Goal: Download file/media

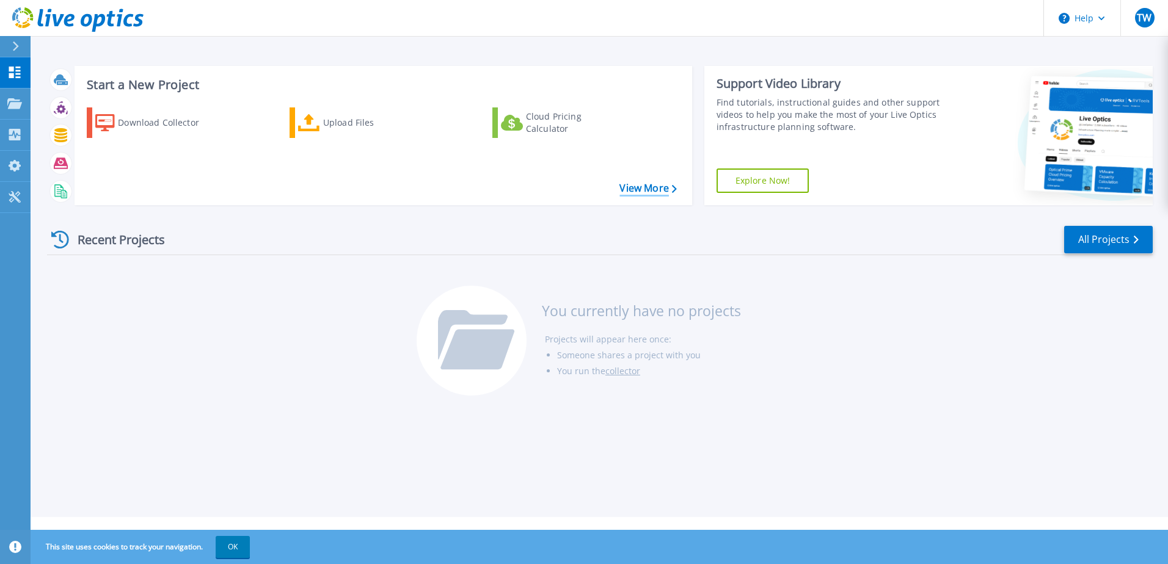
click at [649, 186] on link "View More" at bounding box center [647, 189] width 57 height 12
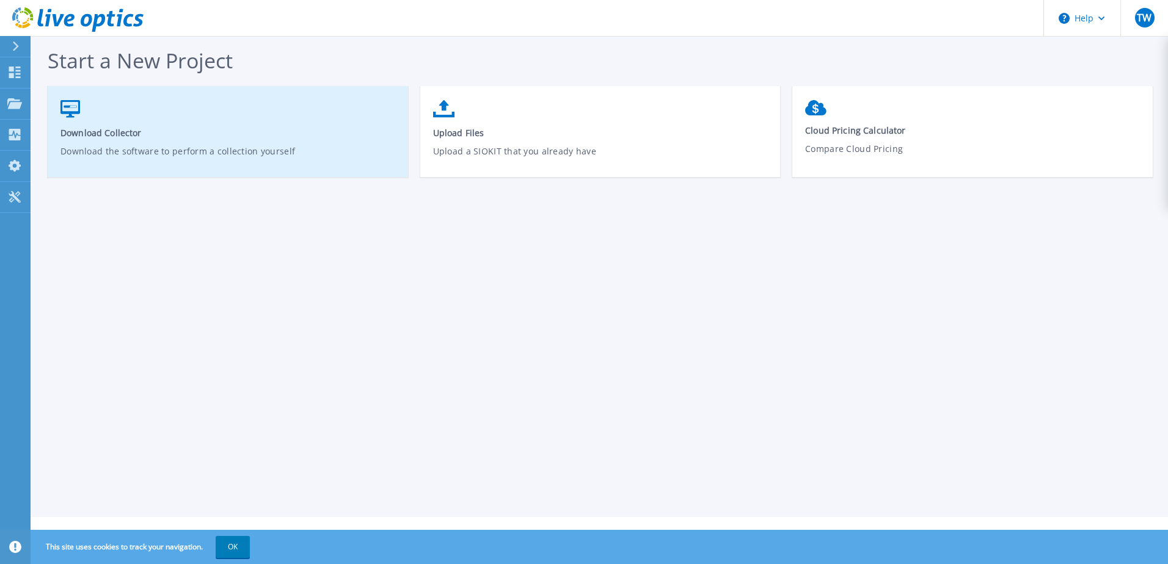
click at [92, 133] on span "Download Collector" at bounding box center [227, 133] width 335 height 12
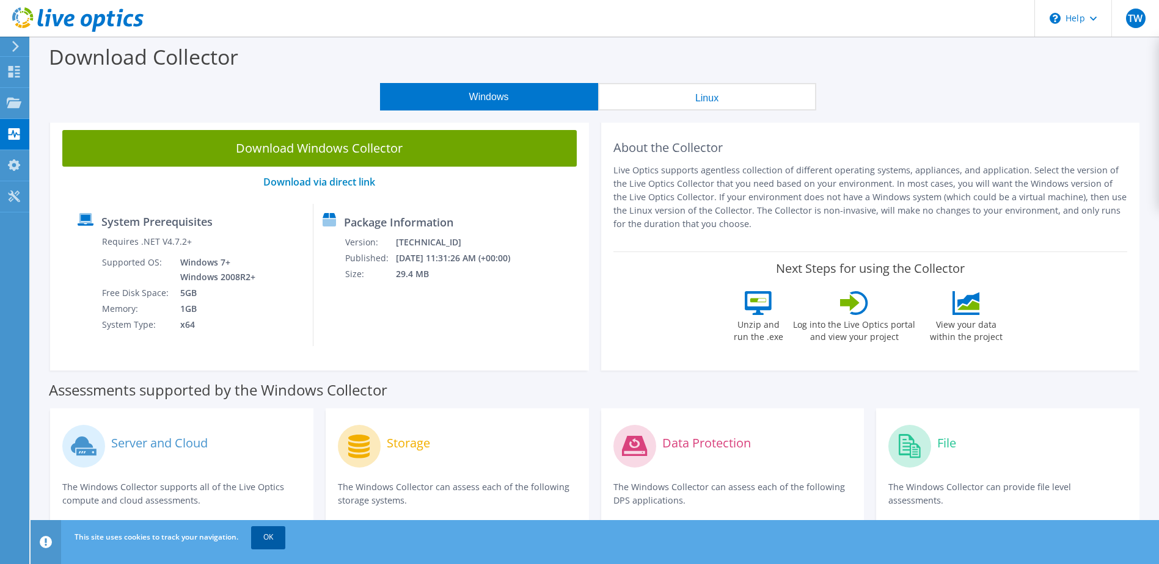
click at [273, 544] on link "OK" at bounding box center [268, 538] width 34 height 22
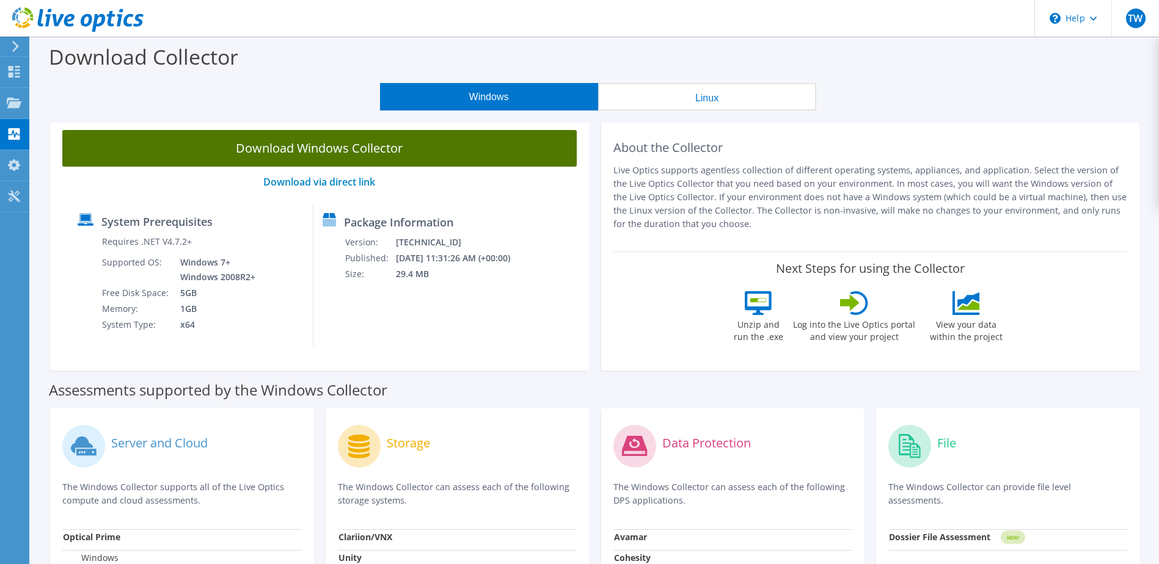
click at [296, 153] on link "Download Windows Collector" at bounding box center [319, 148] width 514 height 37
